Goal: Book appointment/travel/reservation

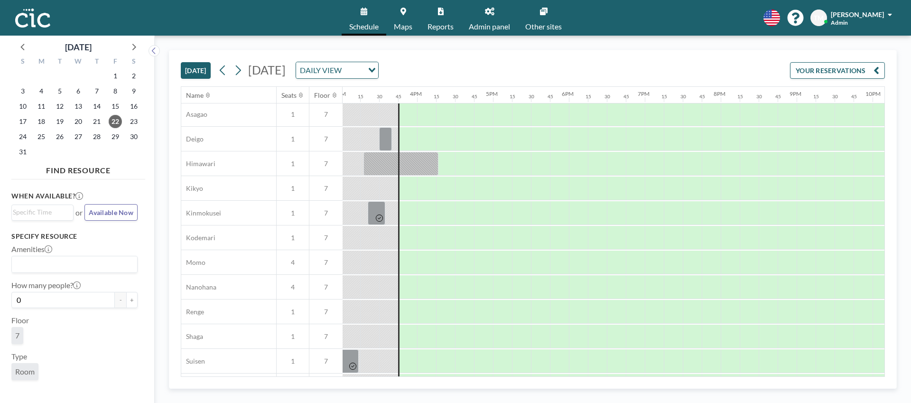
scroll to position [331, 1140]
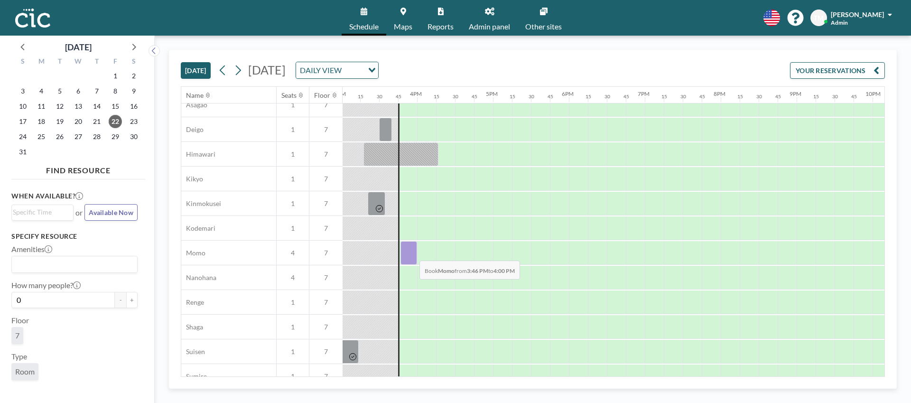
click at [412, 253] on div at bounding box center [409, 253] width 17 height 24
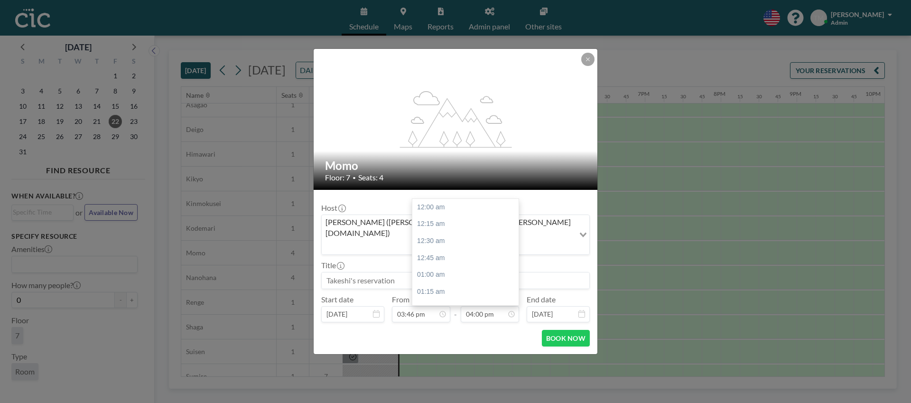
scroll to position [1081, 0]
click at [429, 306] on input "03:46 pm" at bounding box center [421, 314] width 58 height 16
click at [413, 306] on input "03:46 pm" at bounding box center [421, 314] width 58 height 16
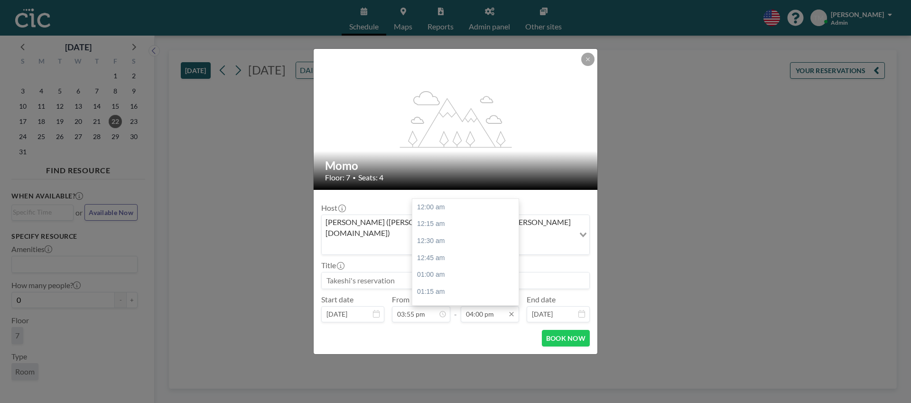
click at [480, 307] on input "04:00 pm" at bounding box center [490, 314] width 58 height 16
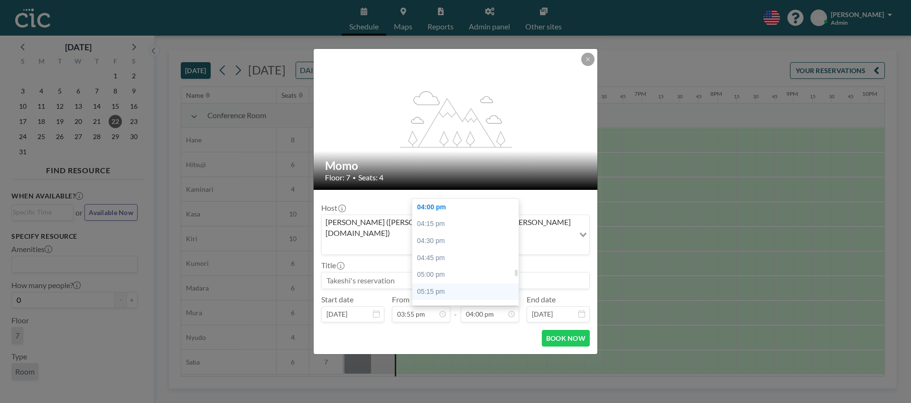
scroll to position [0, 1177]
click at [410, 306] on input "03:55 pm" at bounding box center [421, 314] width 58 height 16
click at [414, 306] on input "03:55 pm" at bounding box center [421, 314] width 58 height 16
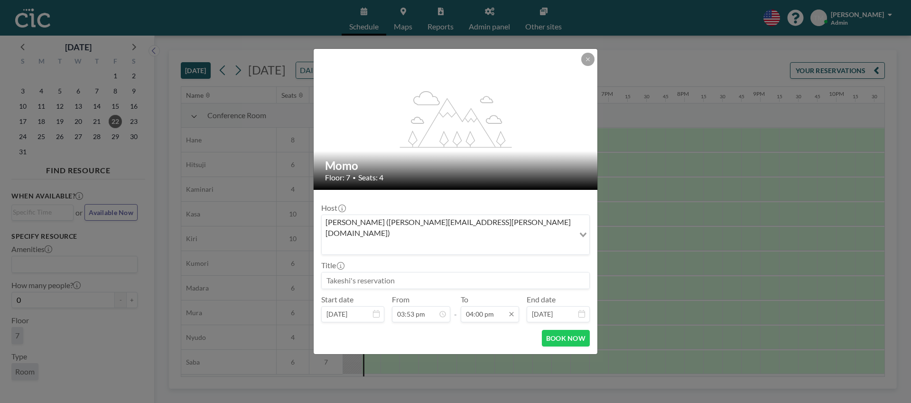
scroll to position [1081, 0]
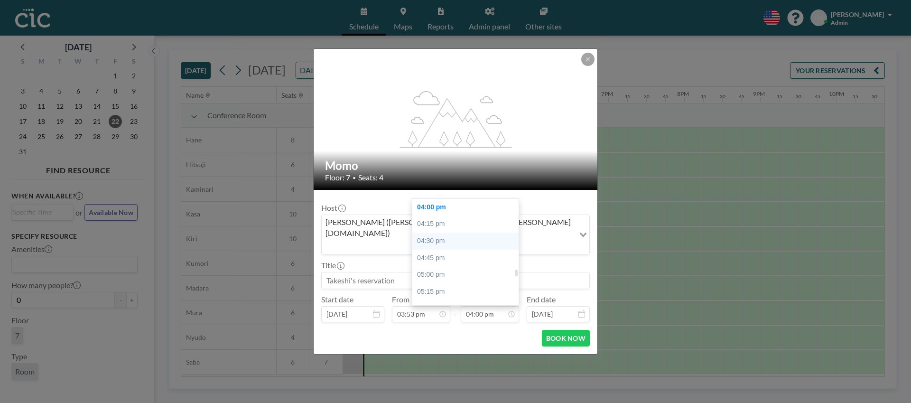
type input "03:53 pm"
click at [449, 233] on div "04:30 pm" at bounding box center [465, 241] width 106 height 17
type input "04:30 pm"
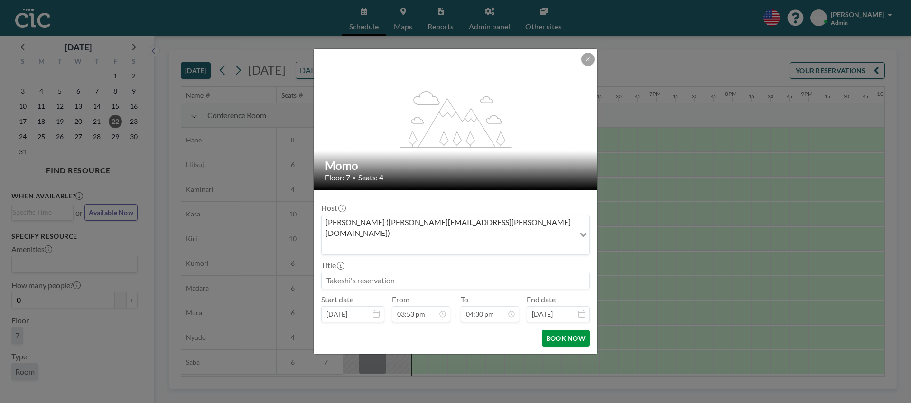
click at [566, 330] on button "BOOK NOW" at bounding box center [566, 338] width 48 height 17
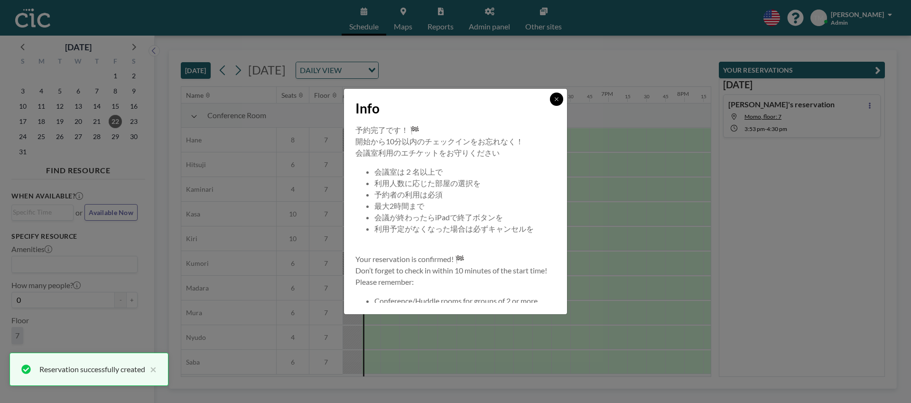
click at [557, 99] on icon at bounding box center [556, 98] width 3 height 3
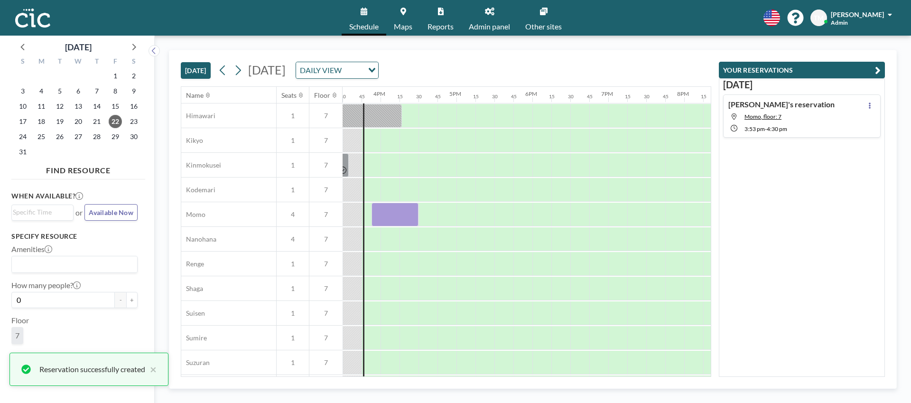
scroll to position [372, 1177]
